Goal: Information Seeking & Learning: Understand process/instructions

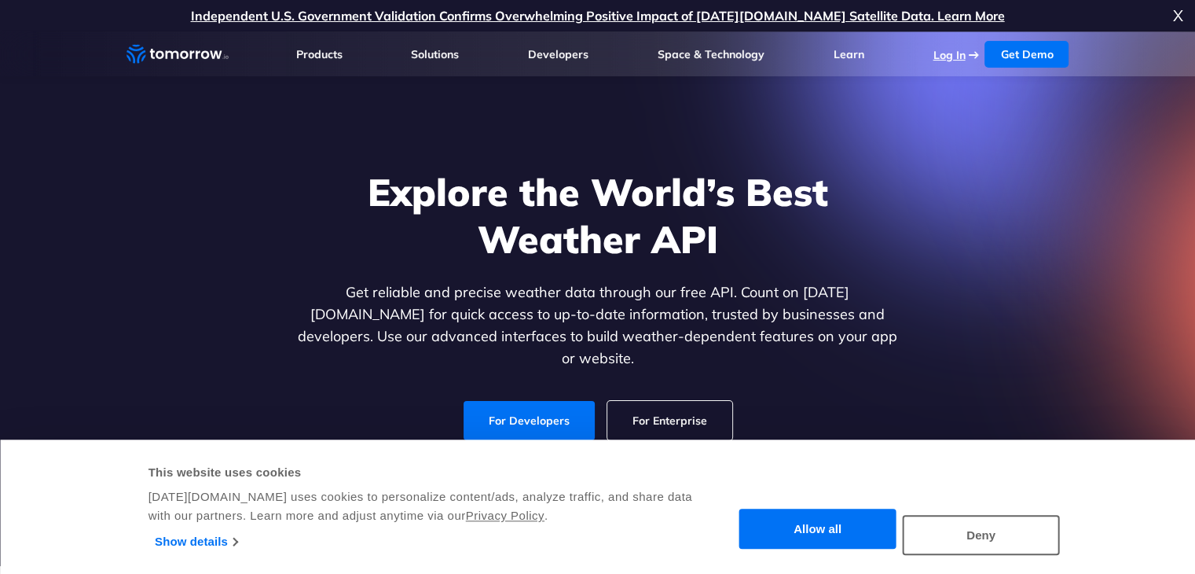
click at [955, 54] on link "Log In" at bounding box center [949, 55] width 32 height 14
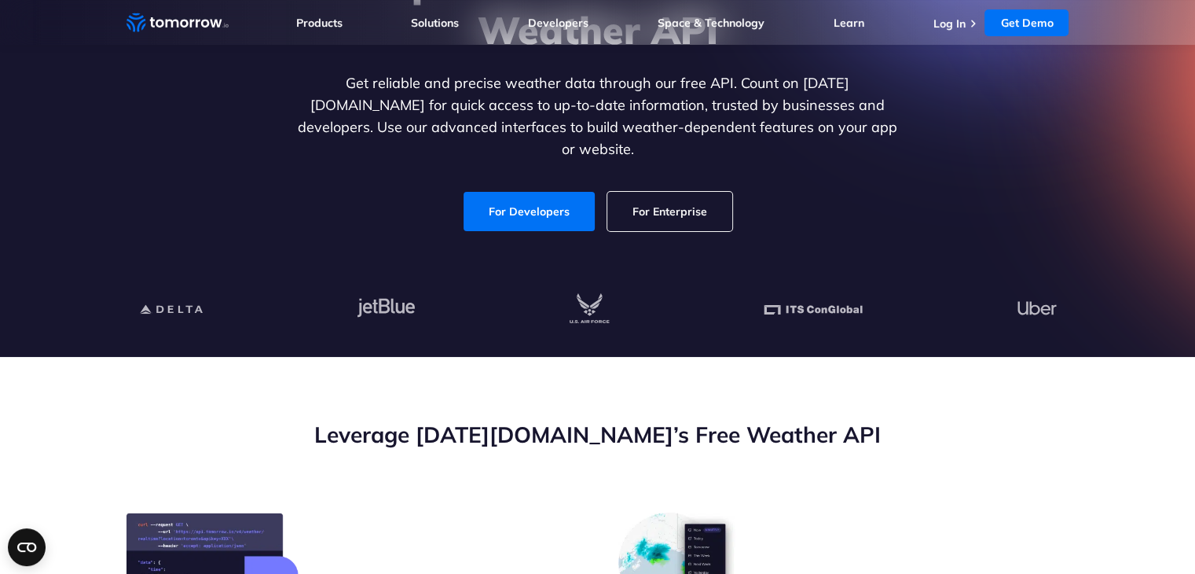
scroll to position [220, 0]
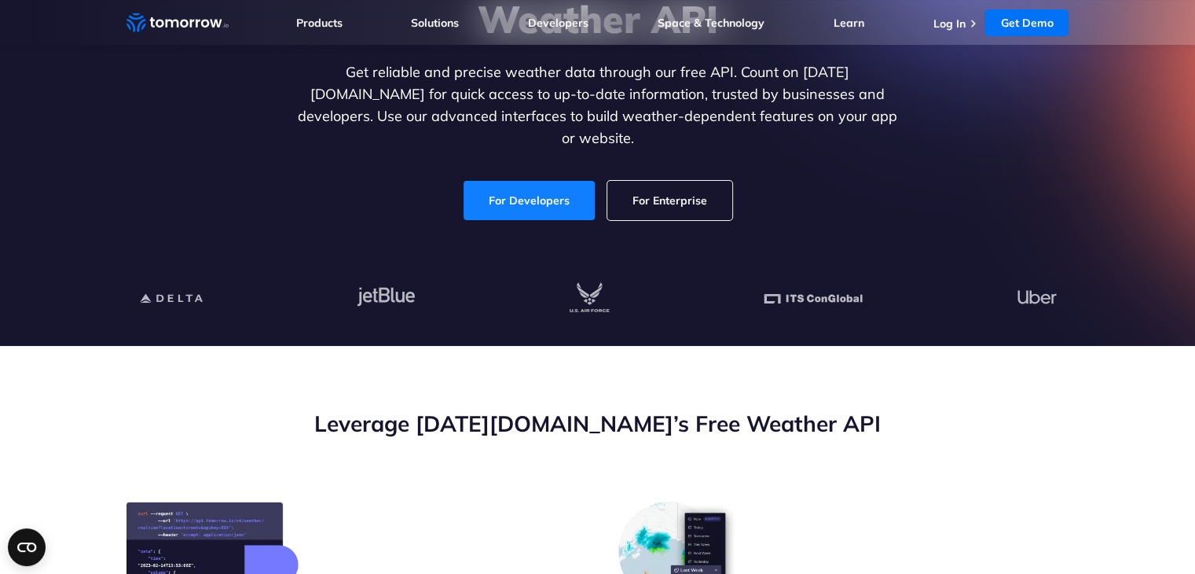
click at [537, 181] on link "For Developers" at bounding box center [529, 200] width 131 height 39
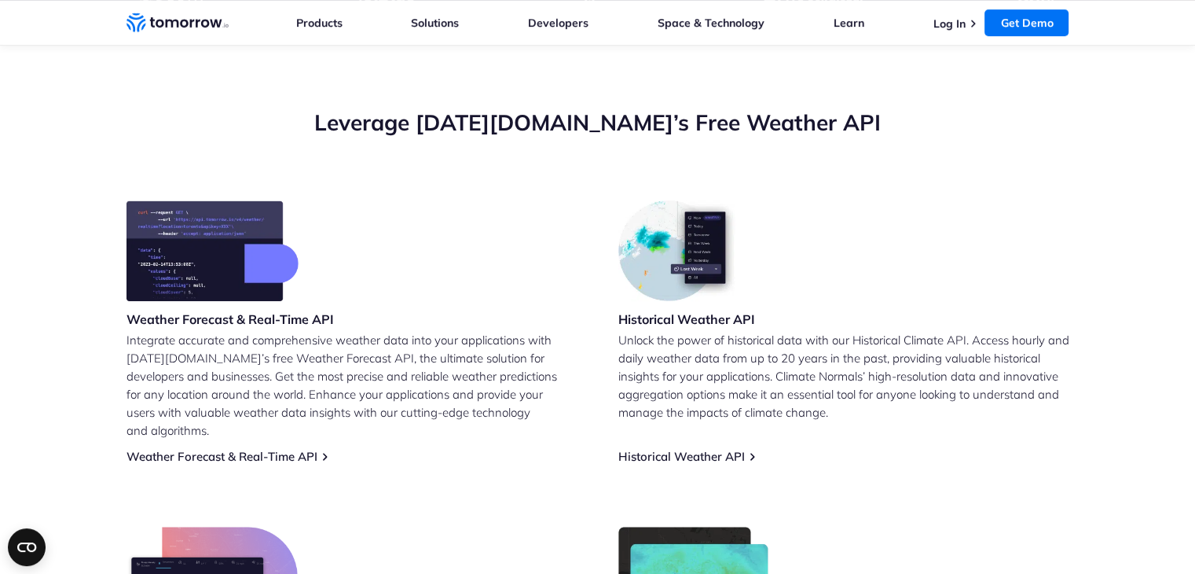
scroll to position [522, 0]
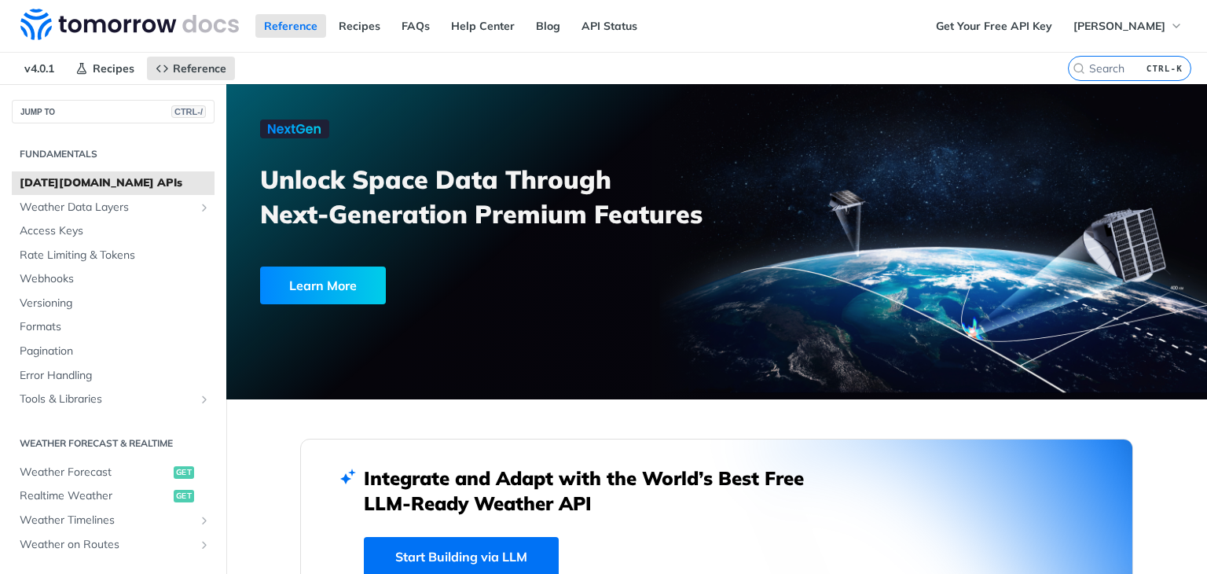
scroll to position [288, 0]
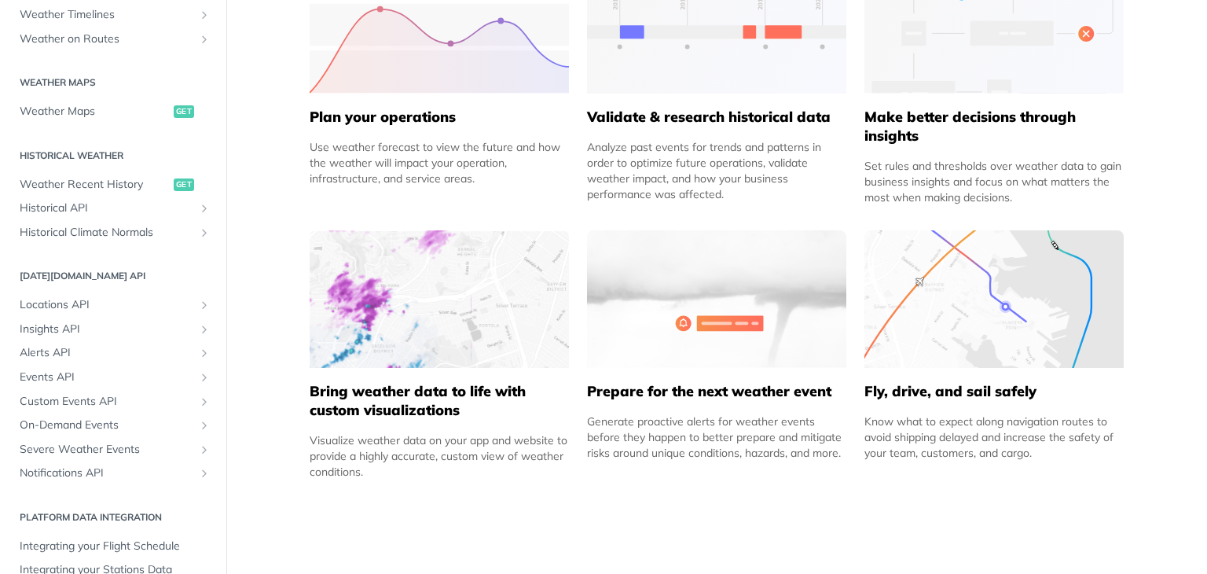
scroll to position [421, 0]
click at [73, 299] on span "Locations API" at bounding box center [107, 305] width 174 height 16
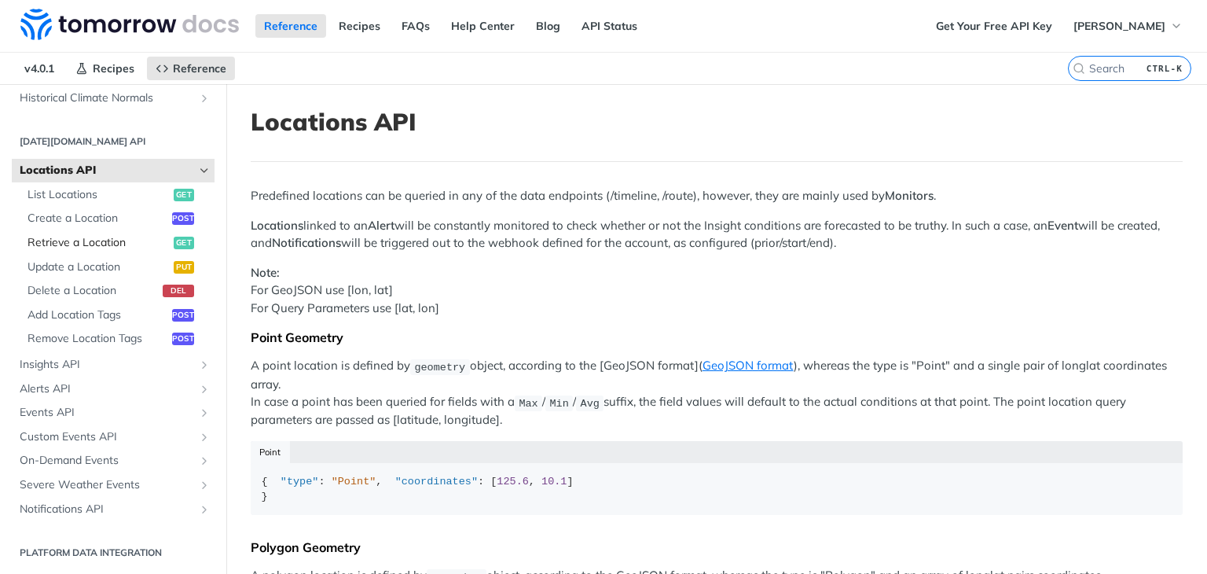
click at [135, 243] on span "Retrieve a Location" at bounding box center [98, 243] width 142 height 16
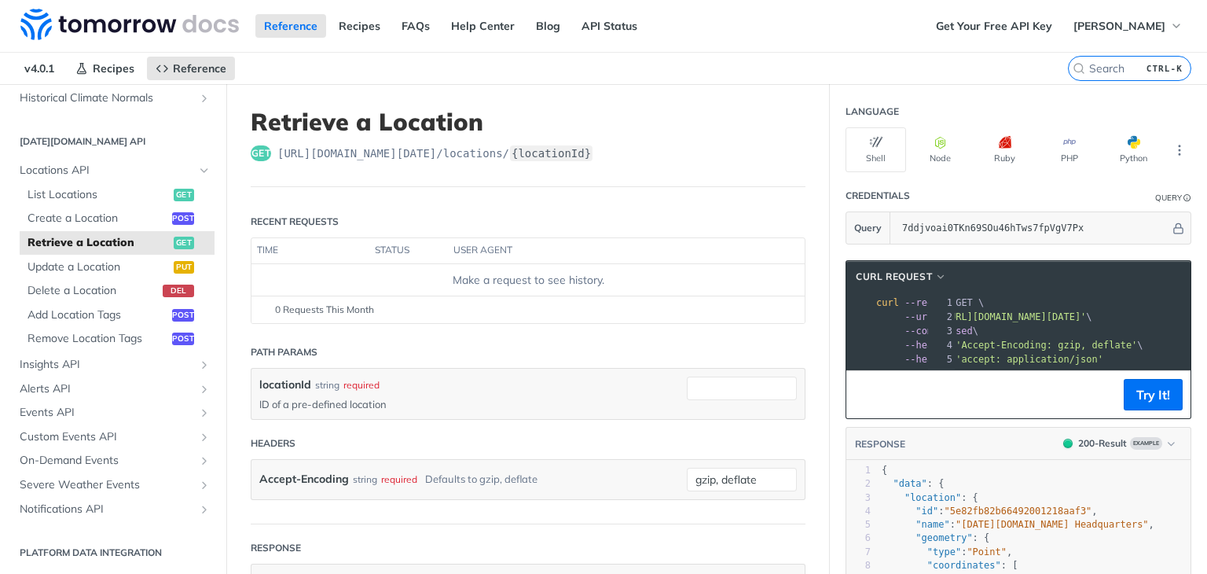
scroll to position [0, 185]
drag, startPoint x: 1160, startPoint y: 313, endPoint x: 964, endPoint y: 326, distance: 196.8
click at [964, 326] on div "1 curl --request GET \ 2 --url '[URL][DOMAIN_NAME][DATE]' \ 3 --compressed \ 4 …" at bounding box center [1046, 330] width 534 height 71
click at [938, 312] on span "'[URL][DOMAIN_NAME][DATE]'" at bounding box center [1012, 316] width 148 height 11
click at [938, 313] on span "'[URL][DOMAIN_NAME][DATE]'" at bounding box center [1012, 316] width 148 height 11
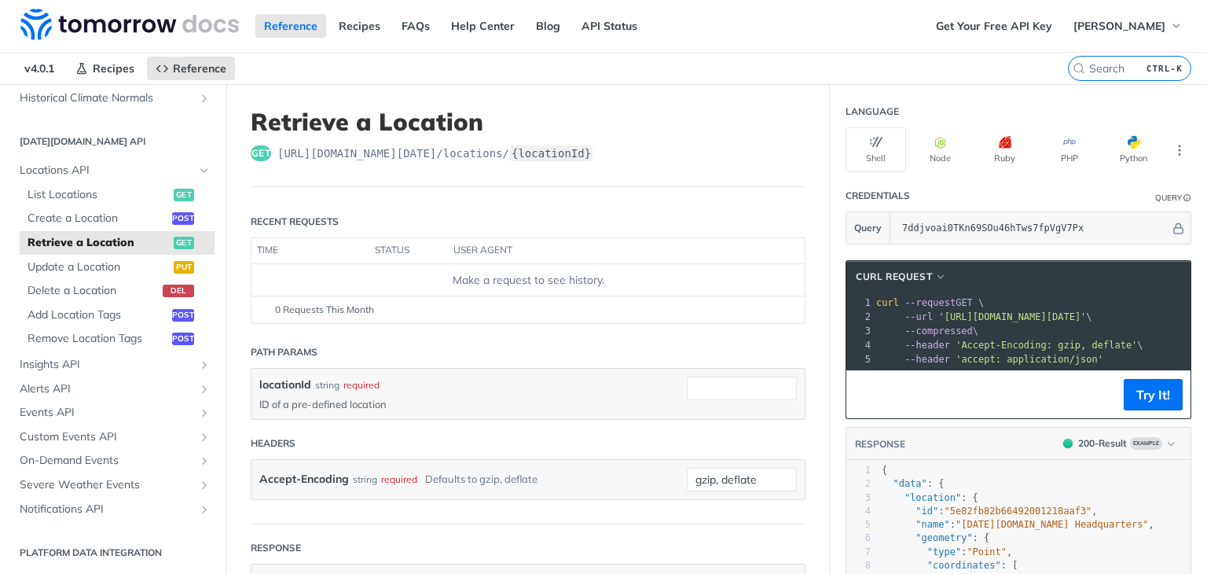
drag, startPoint x: 924, startPoint y: 313, endPoint x: 1079, endPoint y: 303, distance: 155.1
drag, startPoint x: 1079, startPoint y: 303, endPoint x: 1106, endPoint y: 296, distance: 28.4
click at [1106, 296] on pre "curl --request GET \" at bounding box center [1140, 302] width 534 height 14
drag, startPoint x: 1163, startPoint y: 314, endPoint x: 924, endPoint y: 318, distance: 238.9
click at [938, 318] on span "'[URL][DOMAIN_NAME][DATE]'" at bounding box center [1012, 316] width 148 height 11
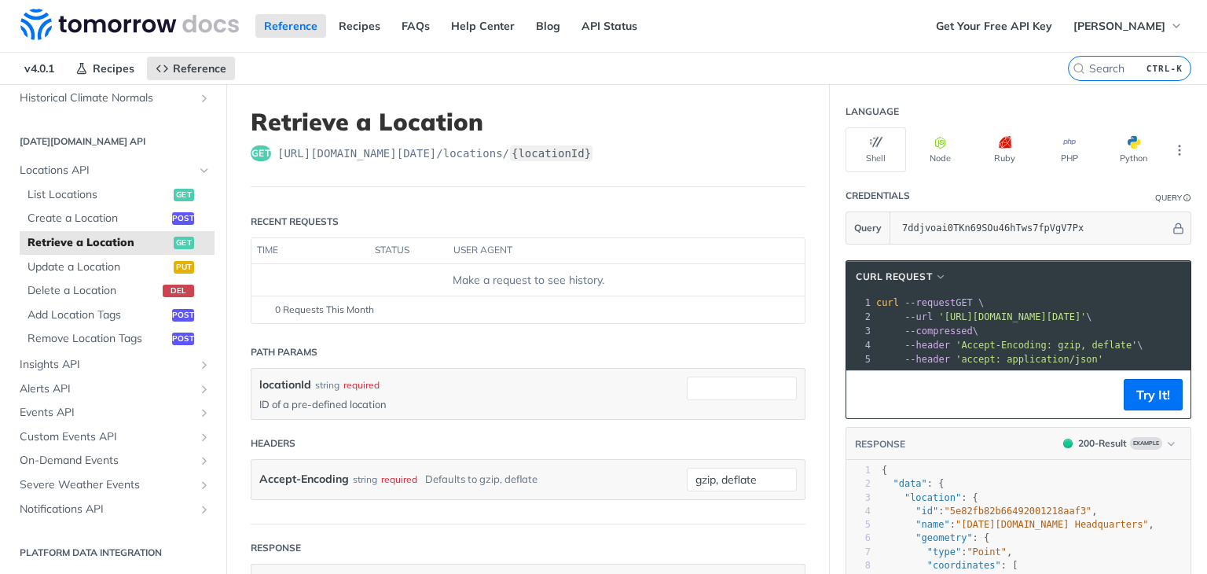
copy span "[URL][DOMAIN_NAME][DATE]"
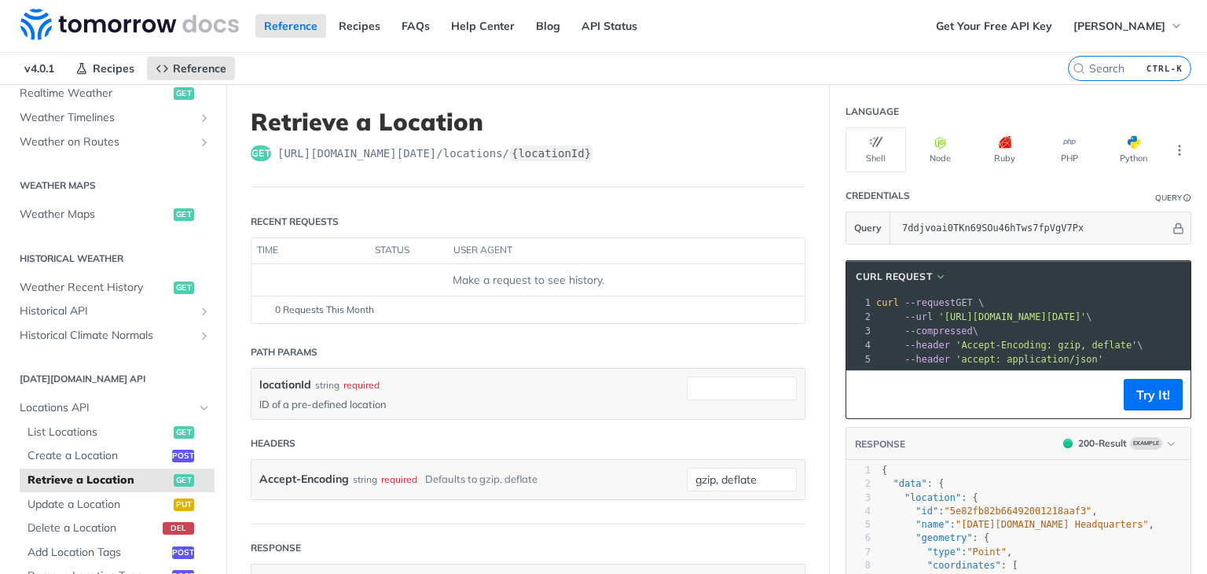
scroll to position [0, 0]
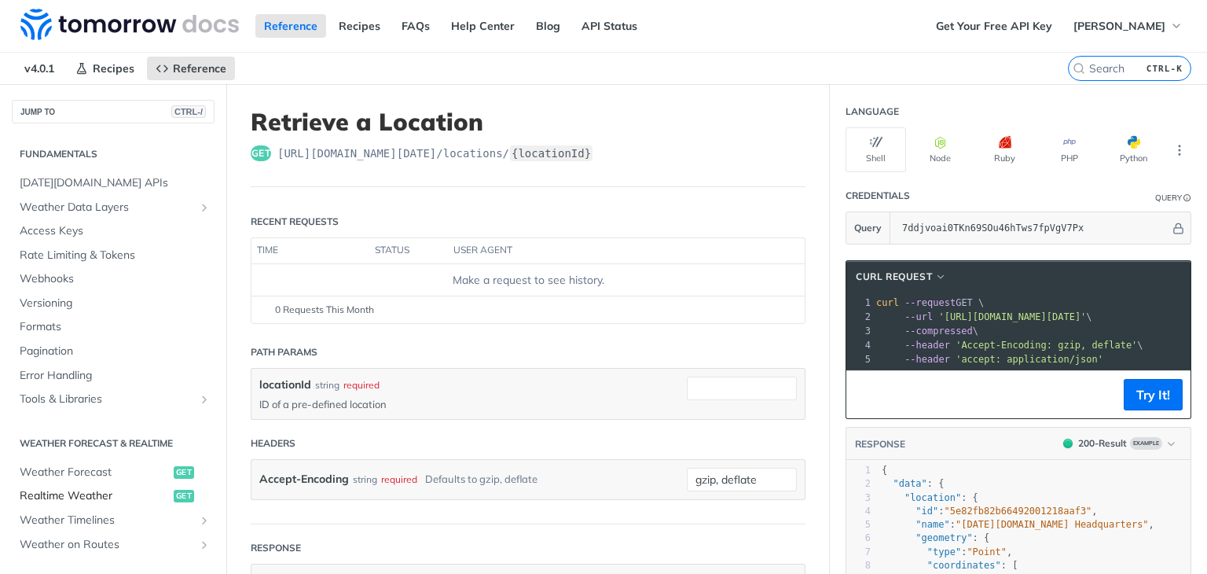
click at [88, 497] on span "Realtime Weather" at bounding box center [95, 496] width 150 height 16
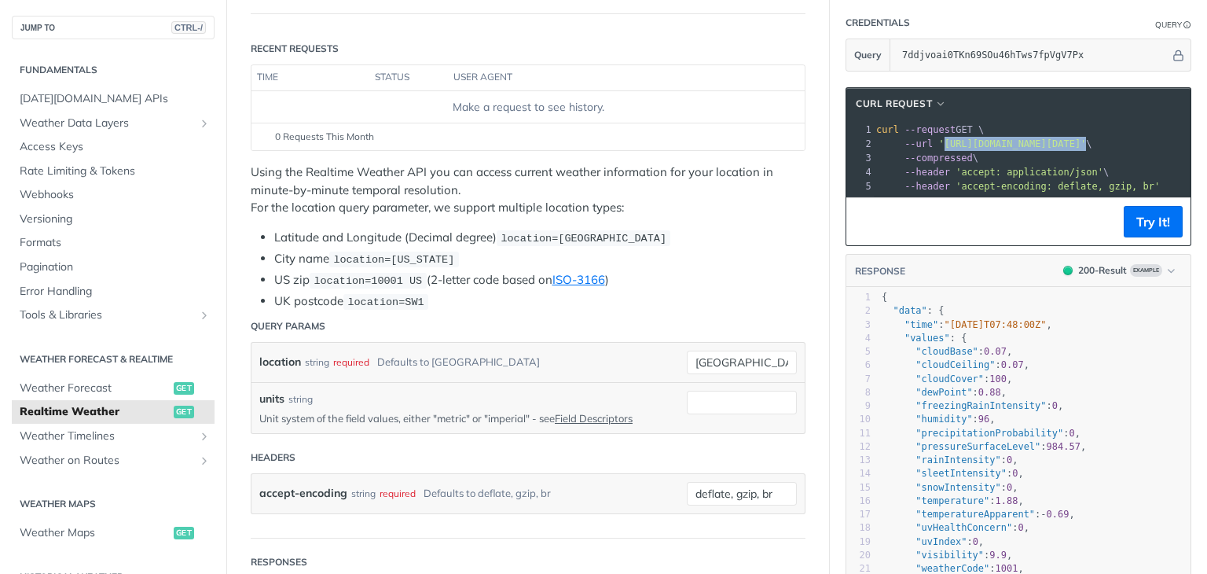
drag, startPoint x: 1164, startPoint y: 141, endPoint x: 925, endPoint y: 140, distance: 239.6
click at [938, 140] on span "'[URL][DOMAIN_NAME][DATE]'" at bounding box center [1012, 143] width 148 height 11
copy span "[URL][DOMAIN_NAME][DATE]'"
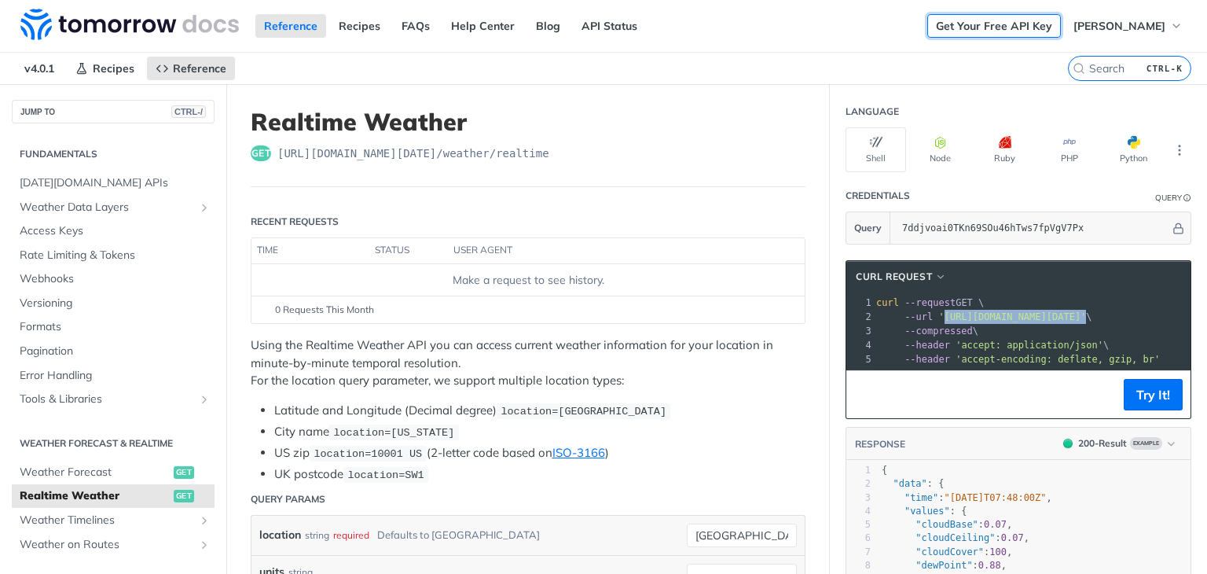
click at [1037, 29] on link "Get Your Free API Key" at bounding box center [994, 26] width 134 height 24
